Goal: Task Accomplishment & Management: Manage account settings

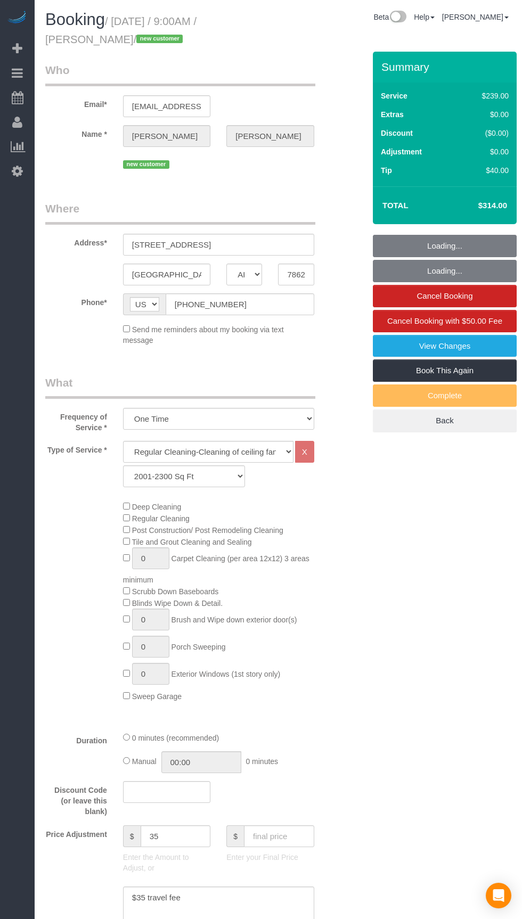
select select "[GEOGRAPHIC_DATA]"
select select "3"
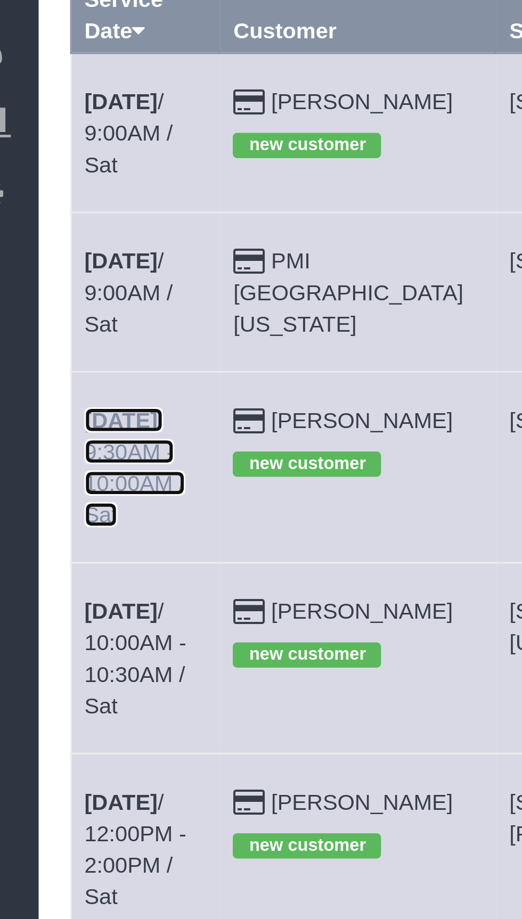
click at [84, 243] on link "[DATE] 9:30AM - 10:00AM / Sat" at bounding box center [67, 263] width 34 height 40
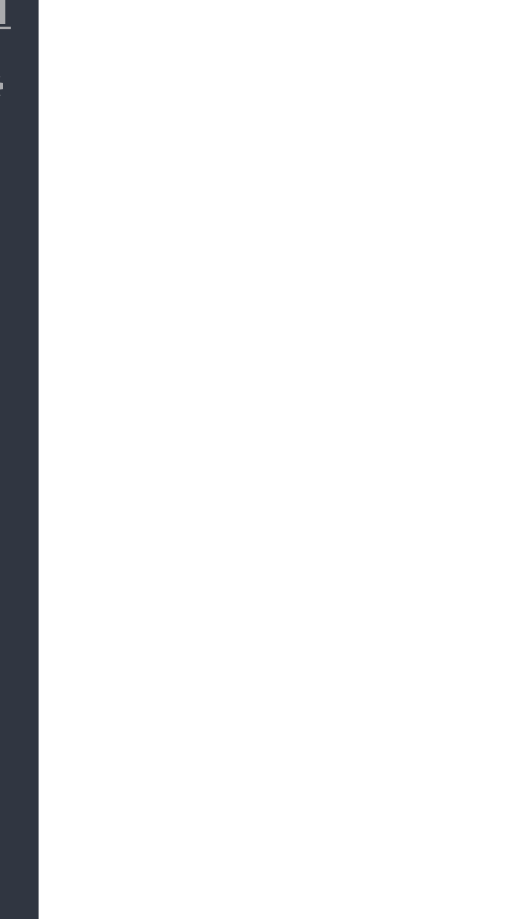
select select "[GEOGRAPHIC_DATA]"
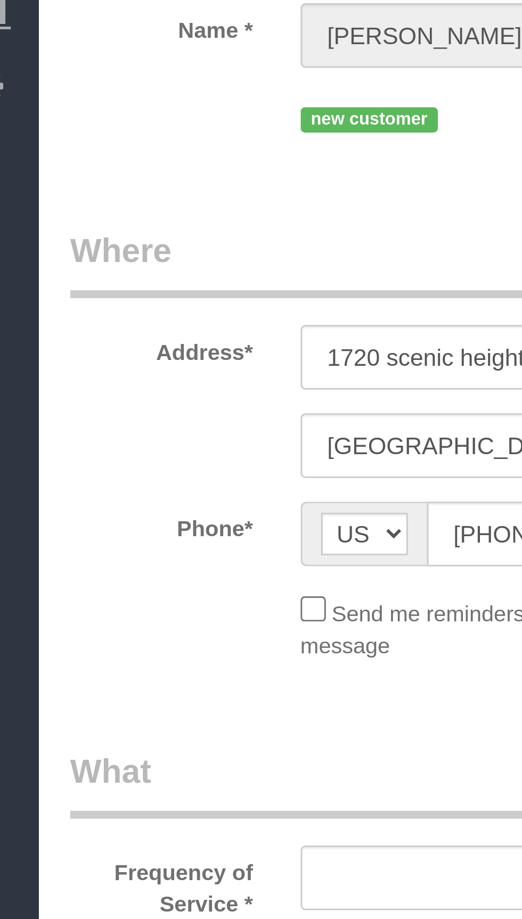
select select "string:fspay-4079ef79-e5f7-4331-a806-04240e7dc328"
select select "3"
select select "object:2236"
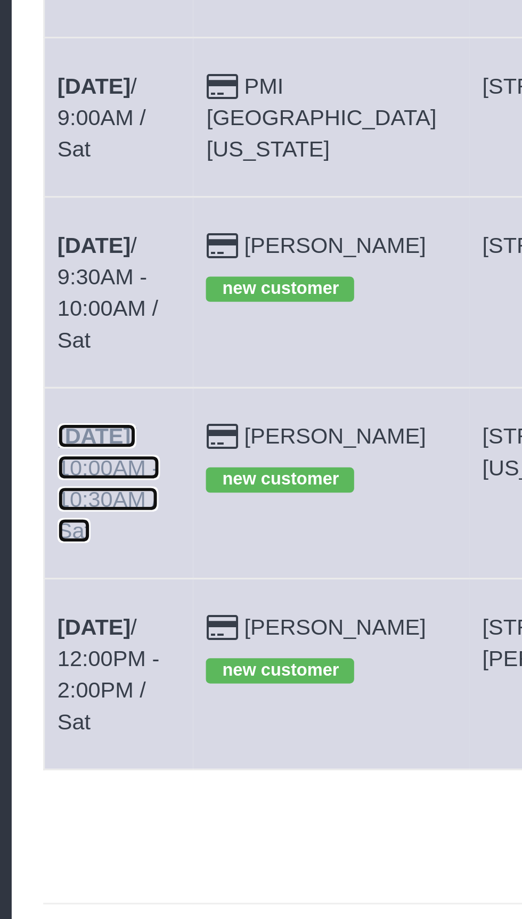
click at [85, 308] on link "Aug 16th / 10:00AM - 10:30AM / Sat" at bounding box center [67, 328] width 35 height 40
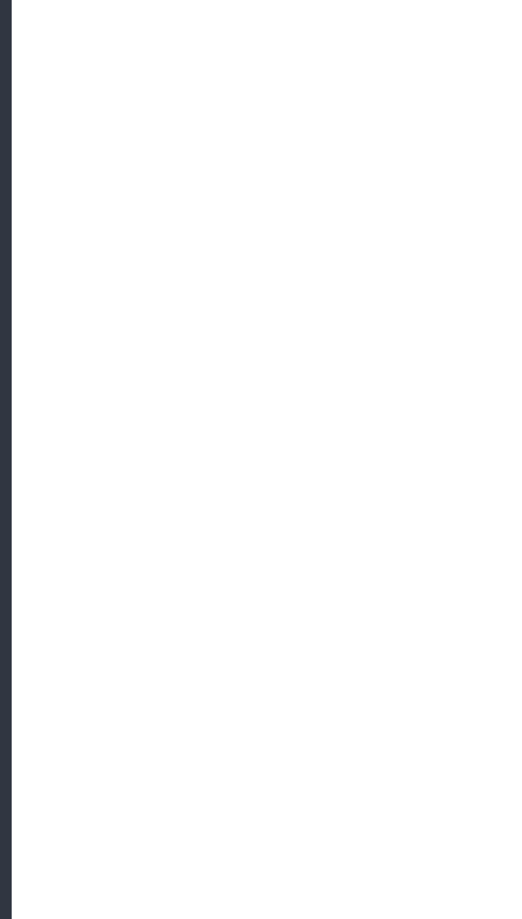
select select "[GEOGRAPHIC_DATA]"
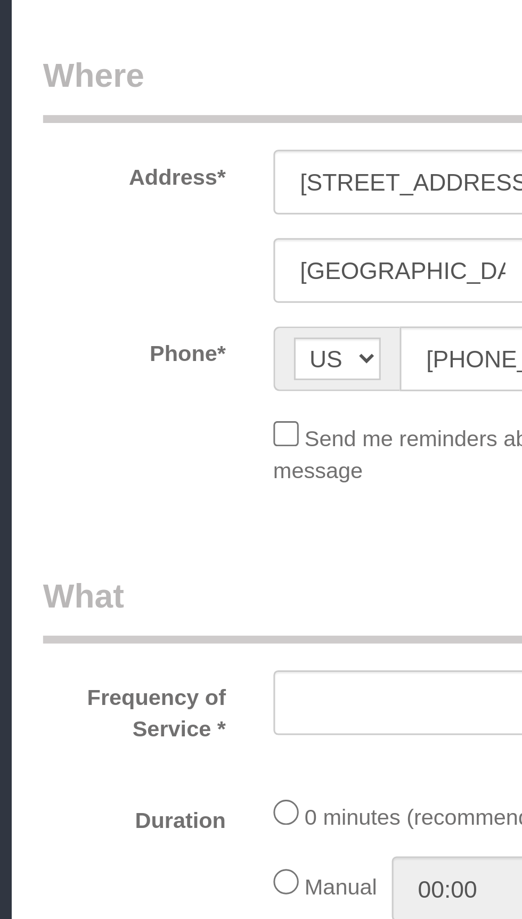
select select "string:fspay-ad5a09b6-8009-40bb-b993-b0df2101600f"
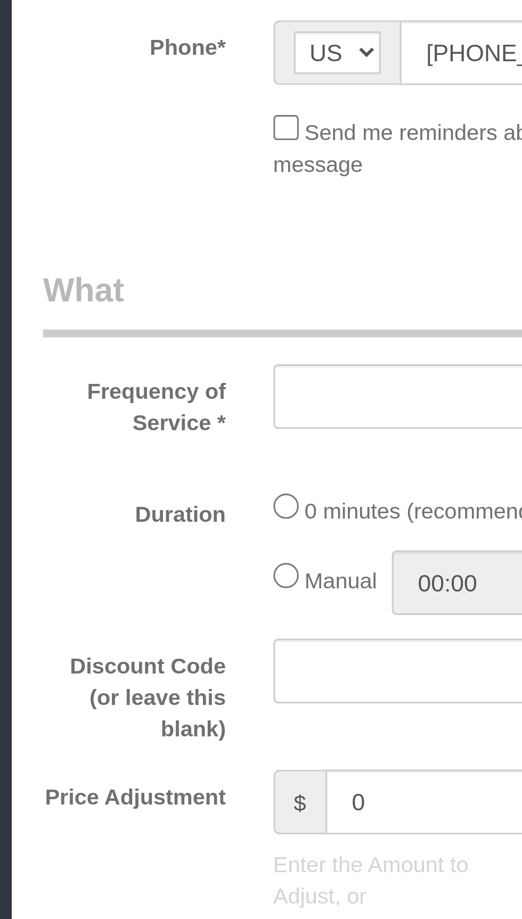
select select "object:2728"
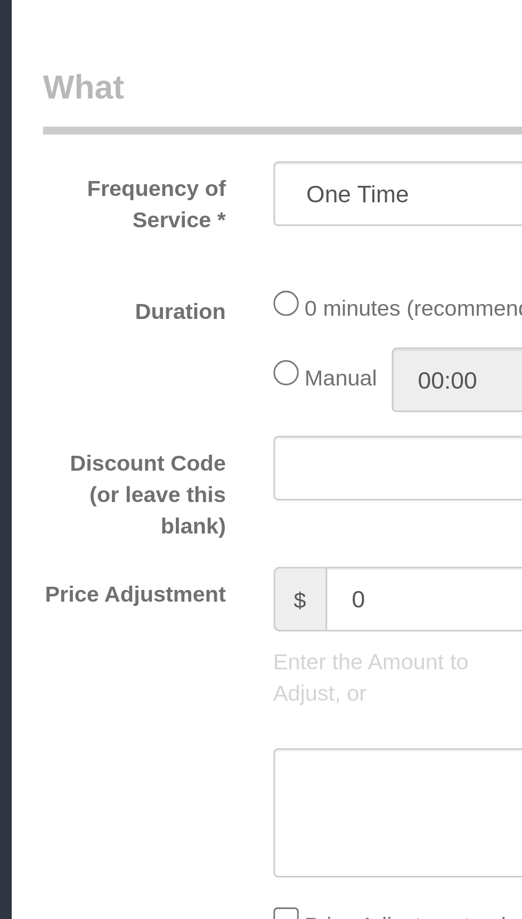
select select "3"
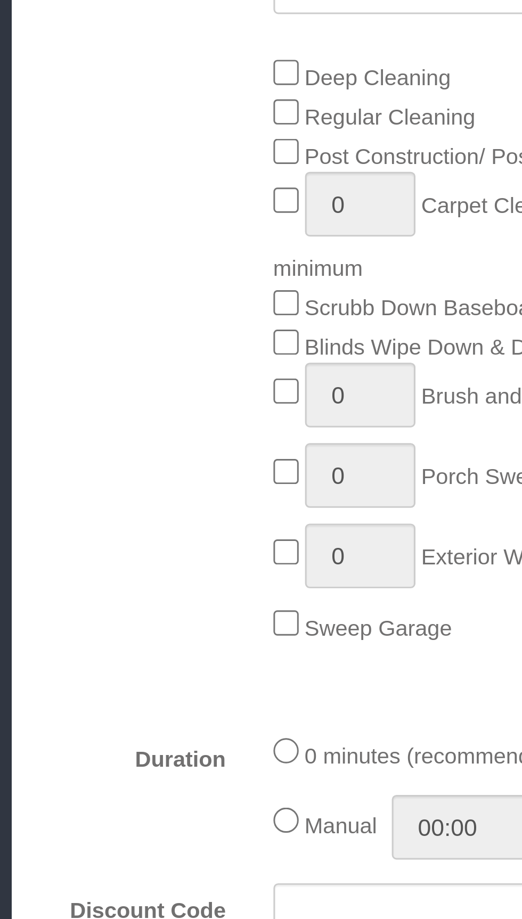
select select "object:2787"
